Goal: Information Seeking & Learning: Find specific fact

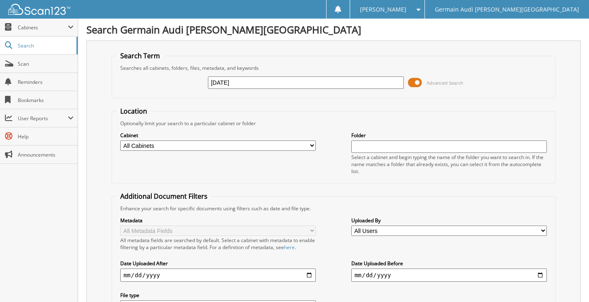
type input "[DATE]"
click at [417, 84] on span at bounding box center [415, 82] width 14 height 12
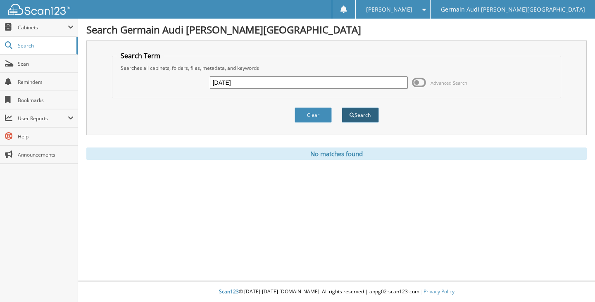
click at [377, 118] on button "Search" at bounding box center [360, 114] width 37 height 15
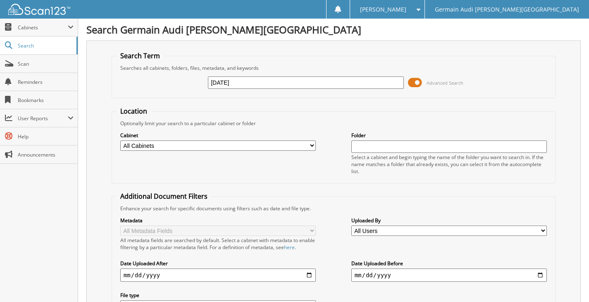
click at [261, 86] on input "[DATE]" at bounding box center [306, 82] width 196 height 12
click at [256, 148] on select "All Cabinets AUDI WARRANTY PARTS PORSCHE WARRANTY SERVICE AUDI SERVICE RO PORSC…" at bounding box center [218, 146] width 196 height 10
select select "33001"
click at [120, 141] on select "All Cabinets AUDI WARRANTY PARTS PORSCHE WARRANTY SERVICE AUDI SERVICE RO PORSC…" at bounding box center [218, 146] width 196 height 10
click at [431, 141] on input "text" at bounding box center [449, 147] width 196 height 12
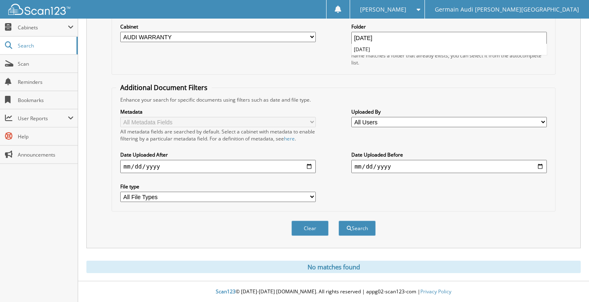
scroll to position [109, 0]
type input "[DATE]"
click at [370, 49] on li "[DATE]" at bounding box center [449, 49] width 195 height 11
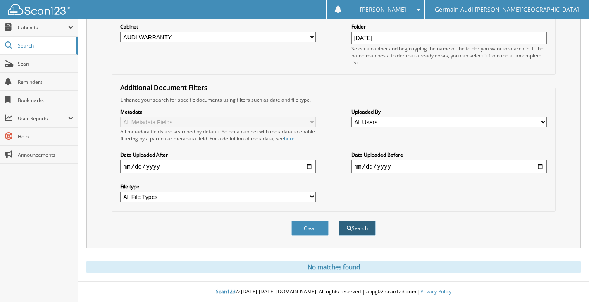
click at [353, 231] on button "Search" at bounding box center [357, 228] width 37 height 15
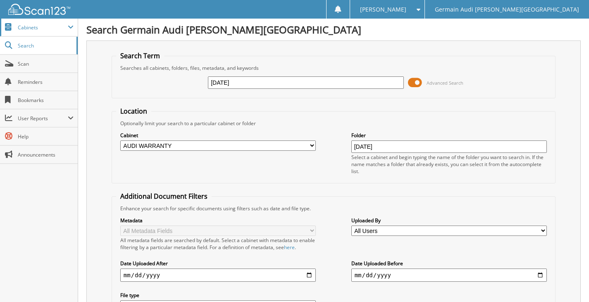
click at [21, 24] on span "Cabinets" at bounding box center [43, 27] width 50 height 7
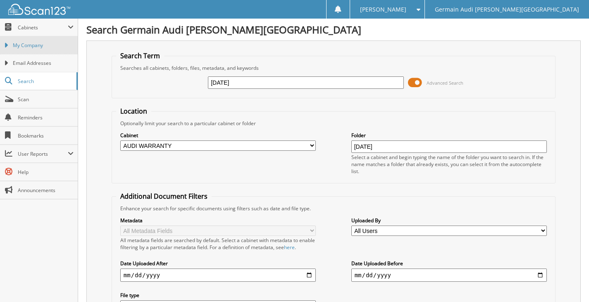
click at [41, 45] on span "My Company" at bounding box center [43, 45] width 61 height 7
